Goal: Information Seeking & Learning: Learn about a topic

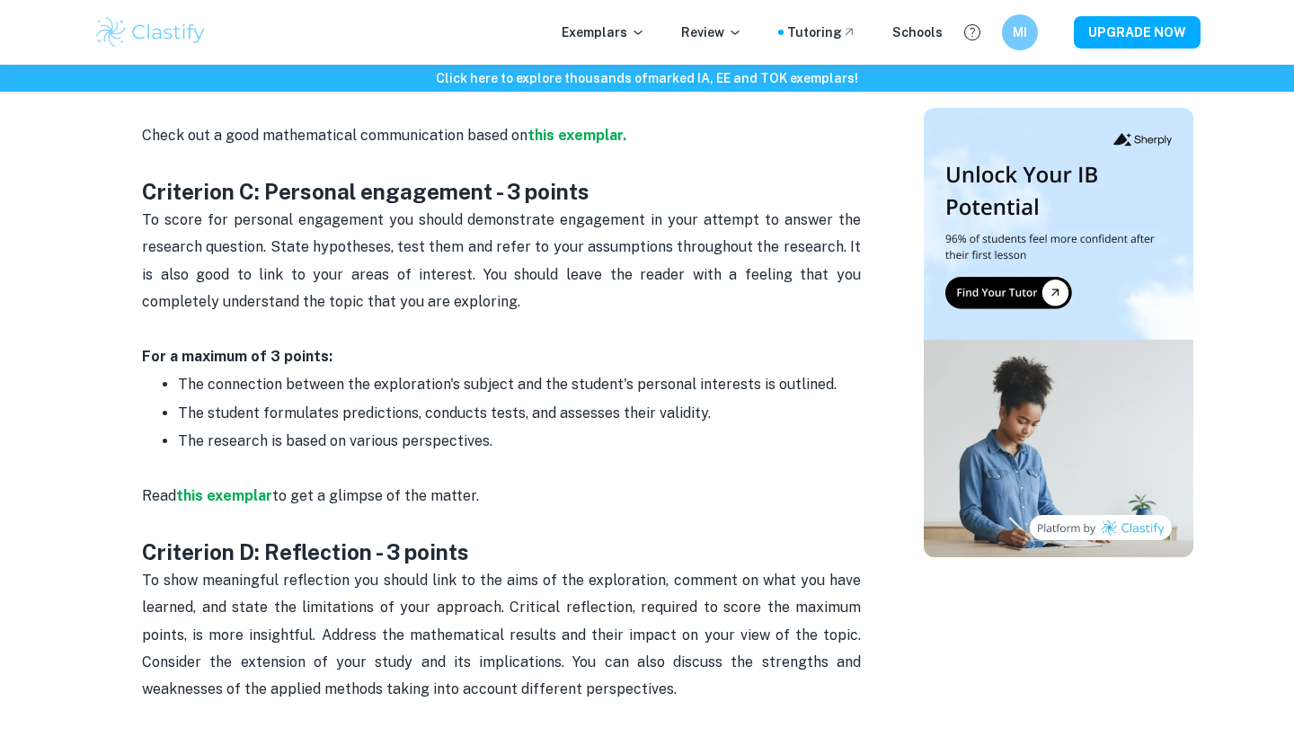
scroll to position [1560, 0]
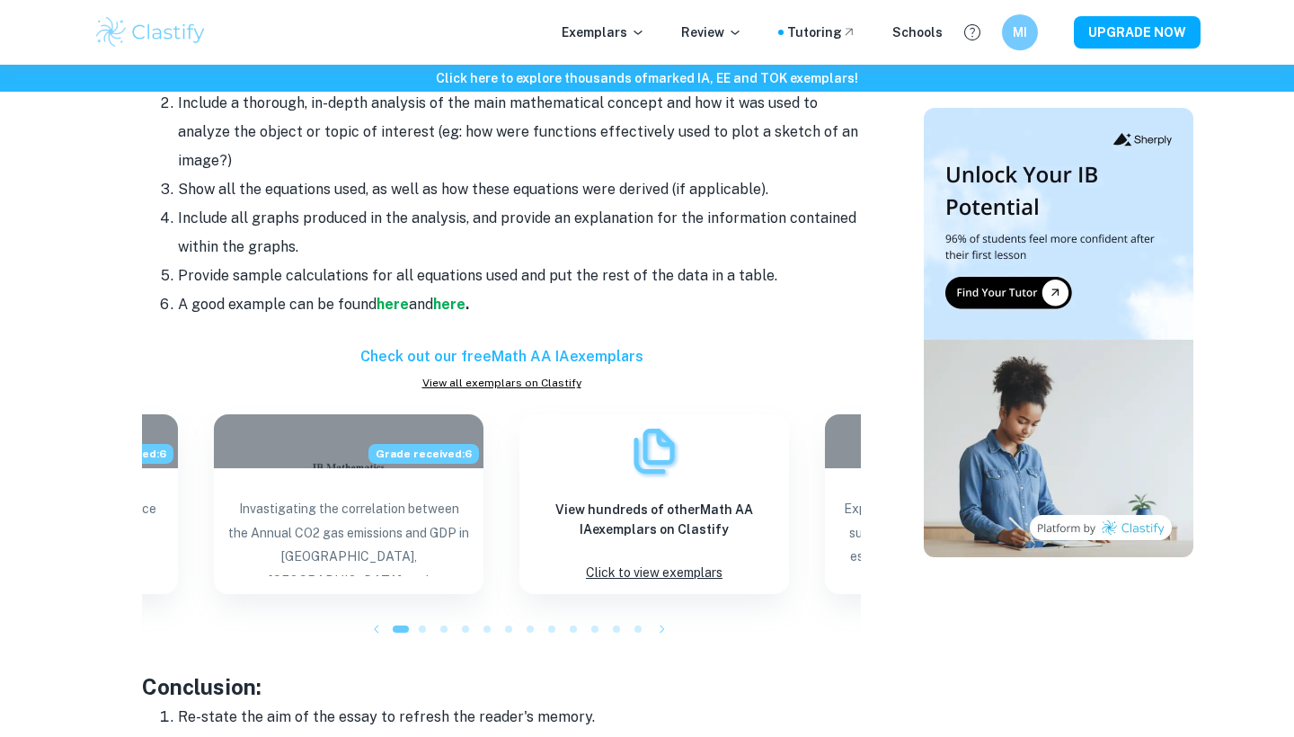
scroll to position [1651, 0]
click at [391, 299] on strong "here" at bounding box center [393, 306] width 32 height 17
click at [451, 300] on strong "here" at bounding box center [449, 306] width 32 height 17
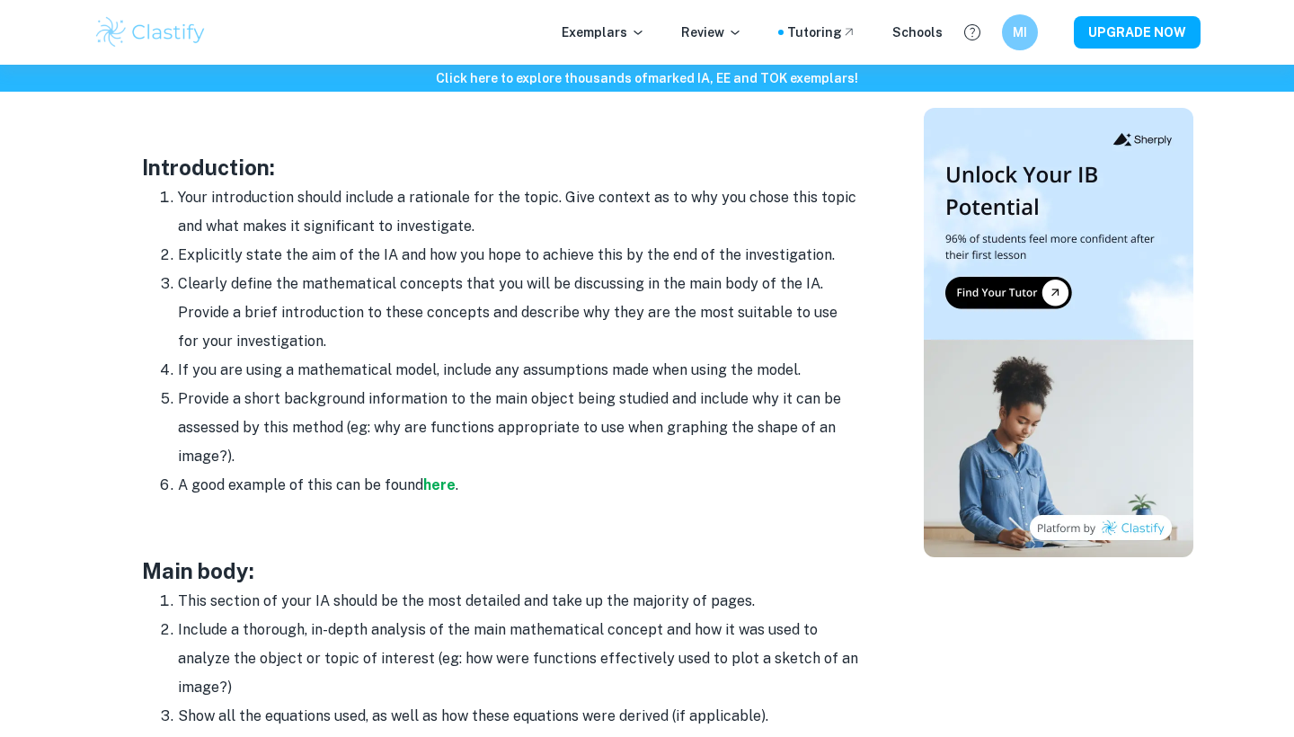
scroll to position [1108, 0]
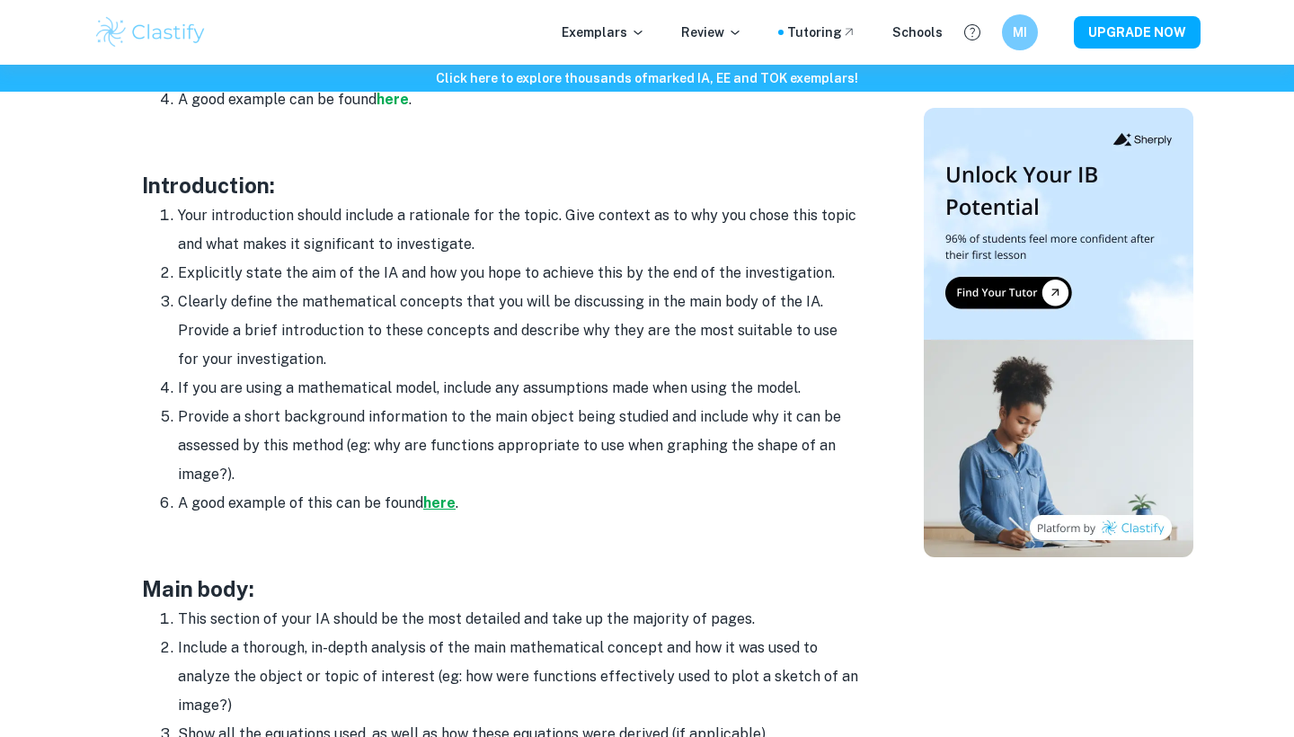
click at [449, 495] on strong "here" at bounding box center [439, 502] width 32 height 17
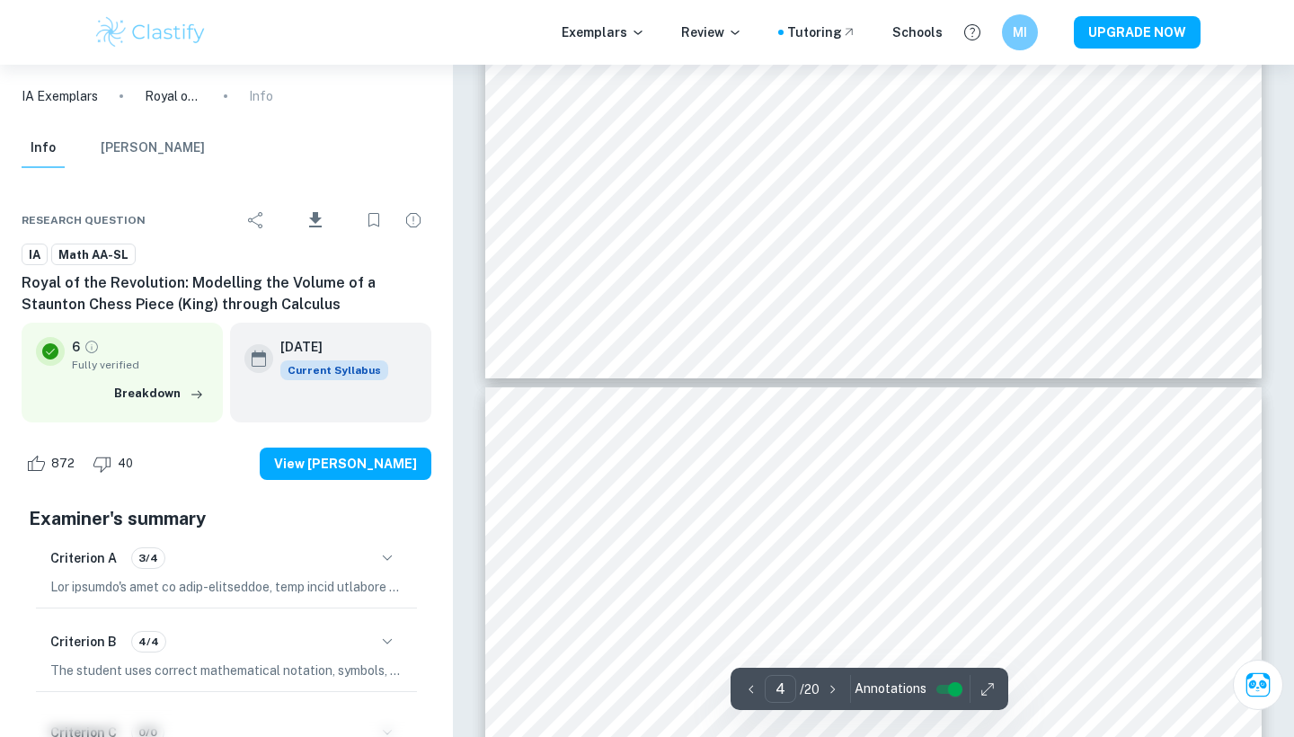
scroll to position [3507, 0]
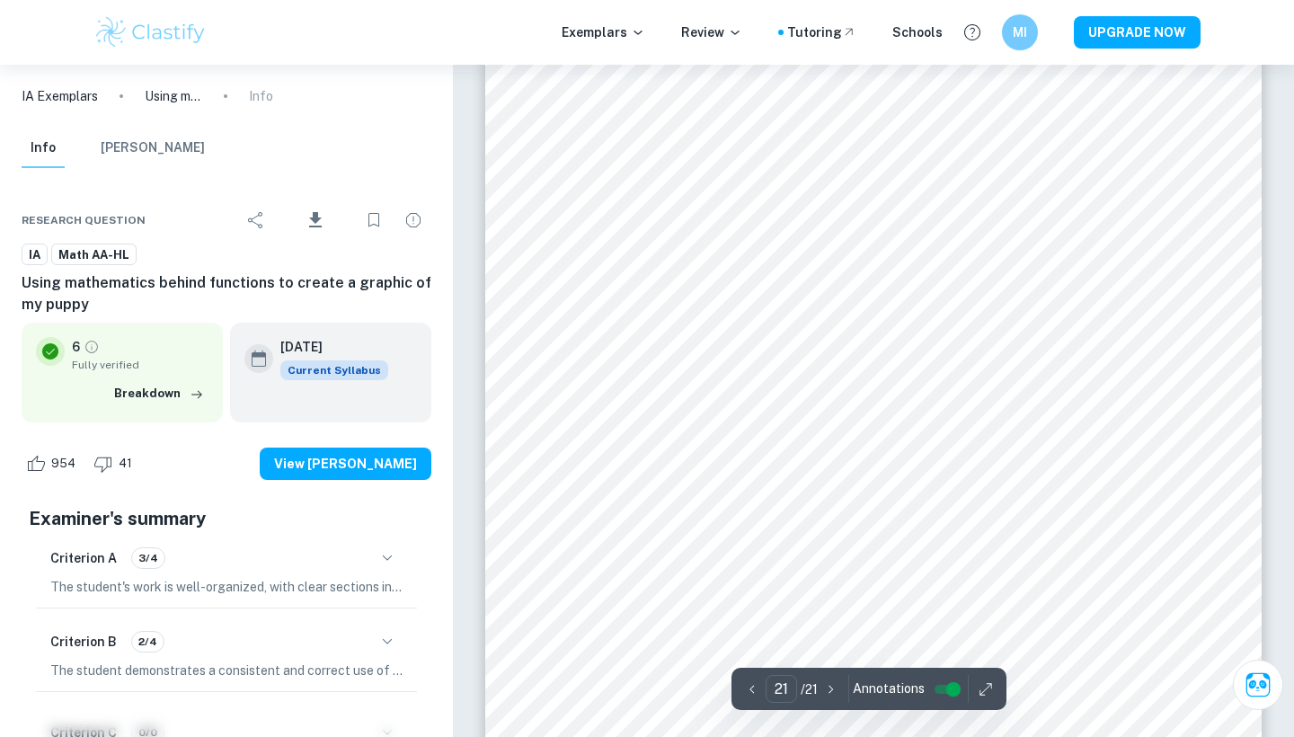
scroll to position [22947, 1]
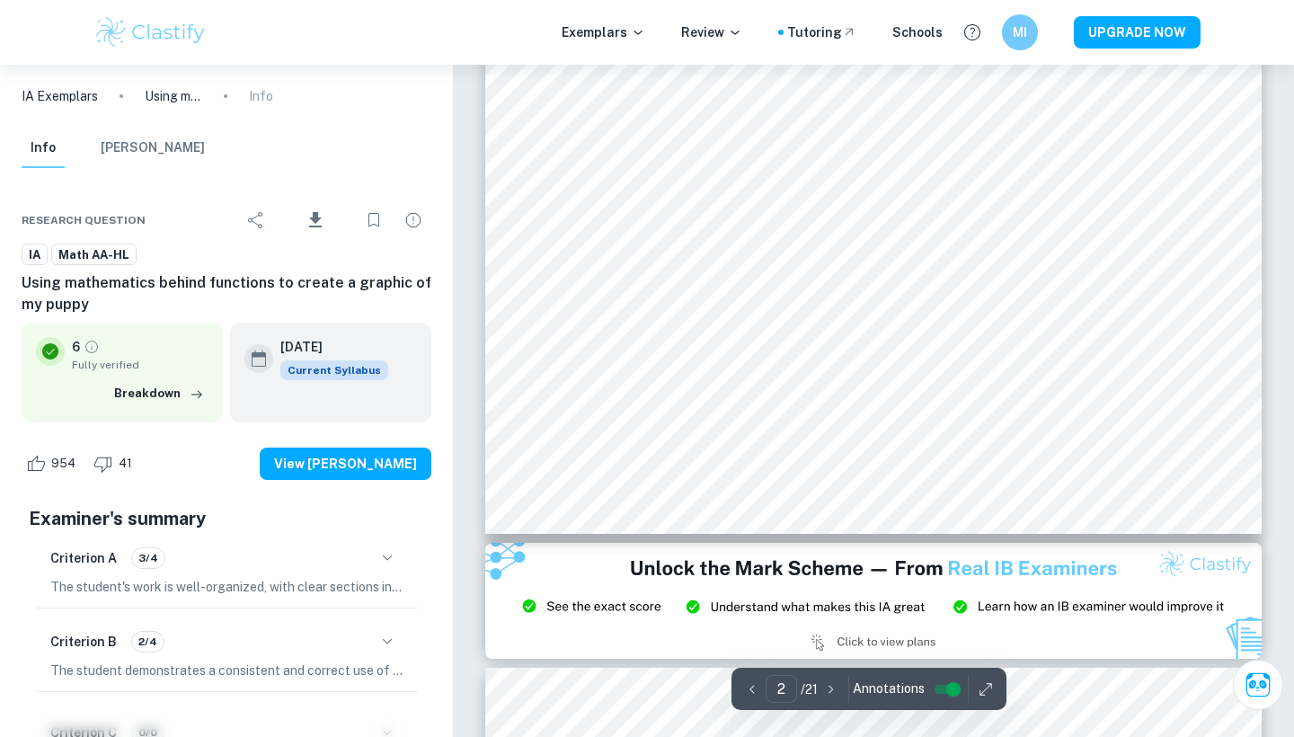
type input "1"
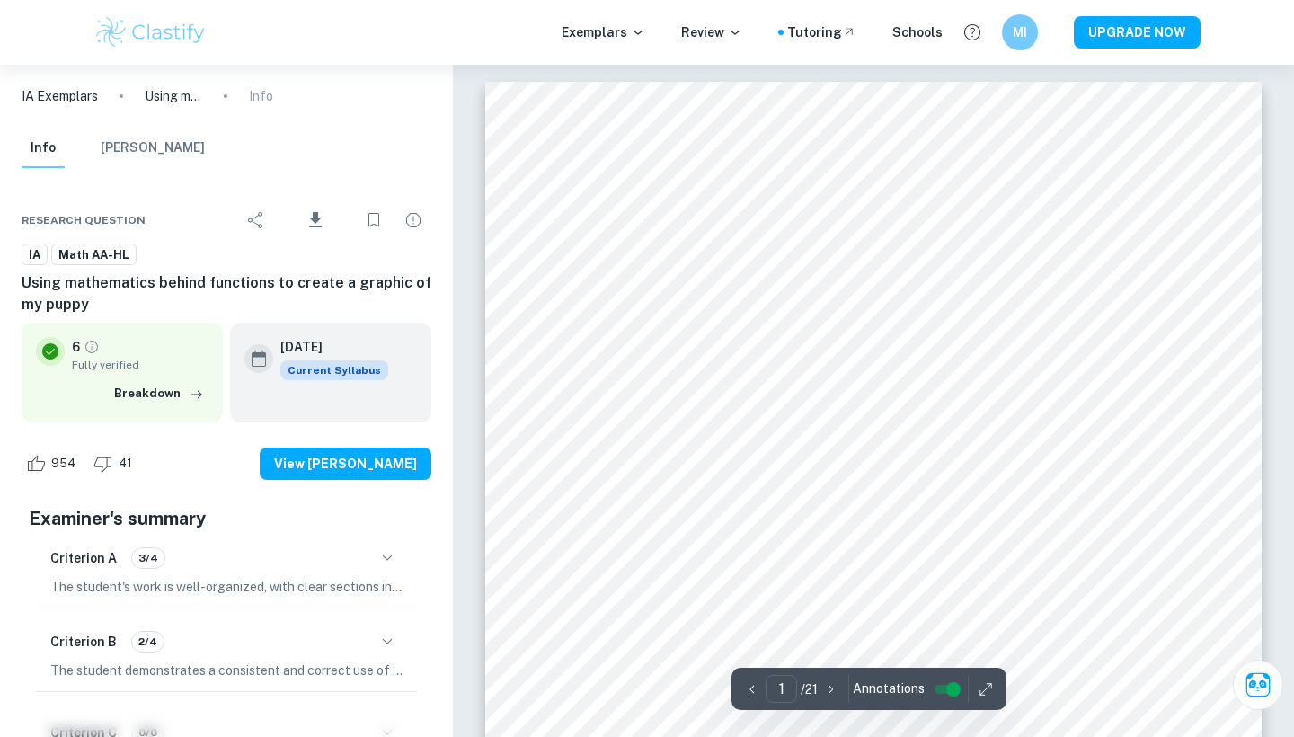
scroll to position [45, 0]
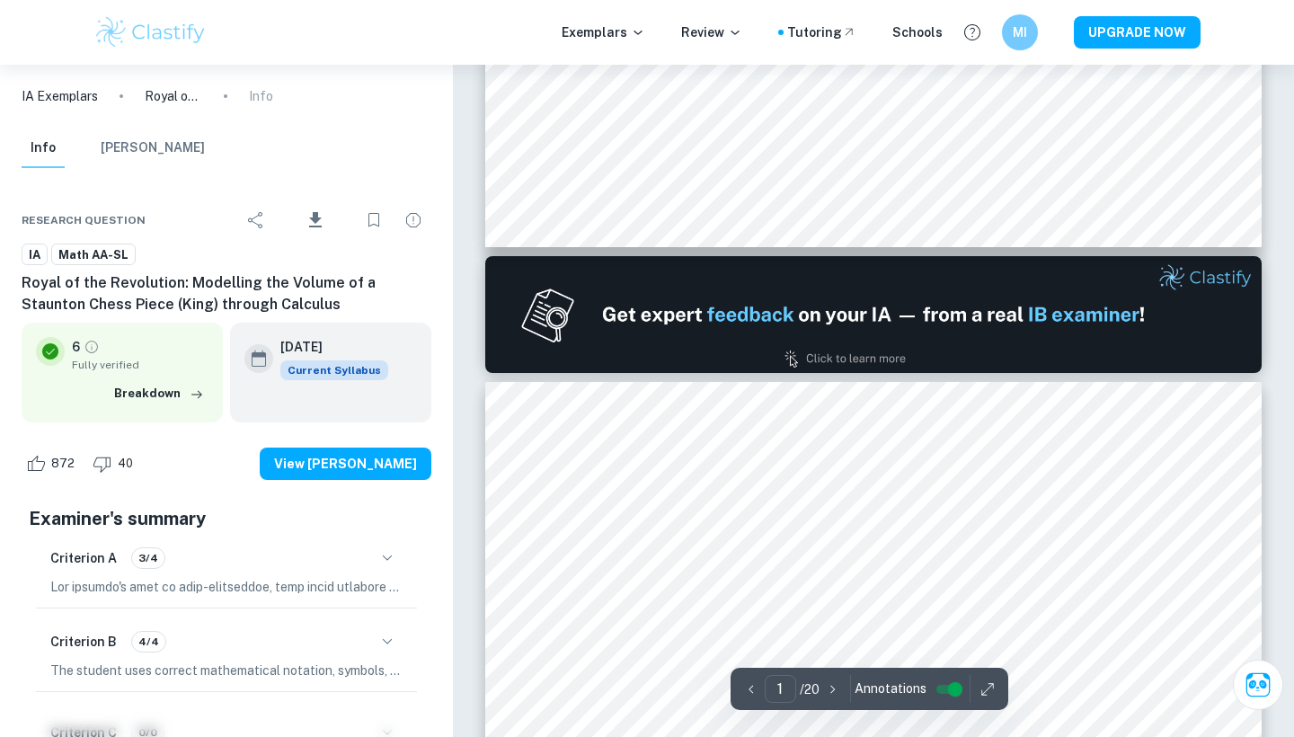
type input "2"
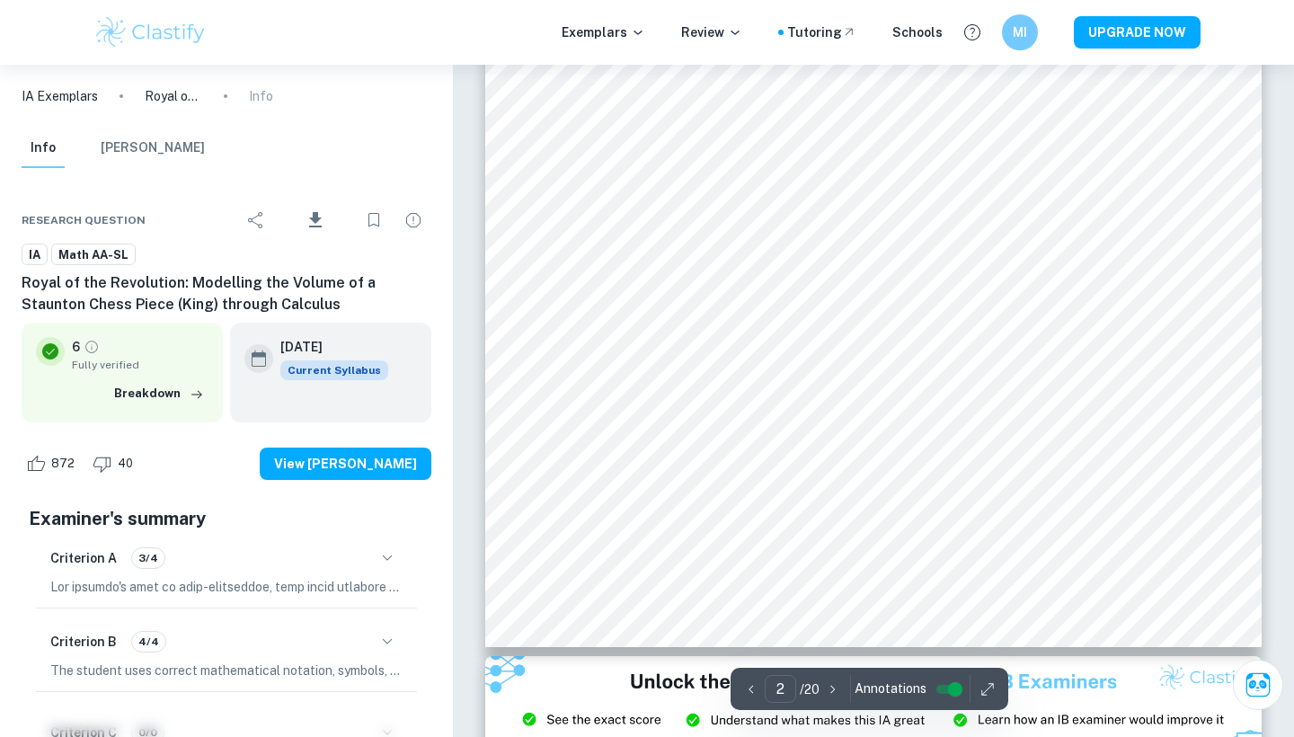
scroll to position [1593, 0]
